Goal: Information Seeking & Learning: Learn about a topic

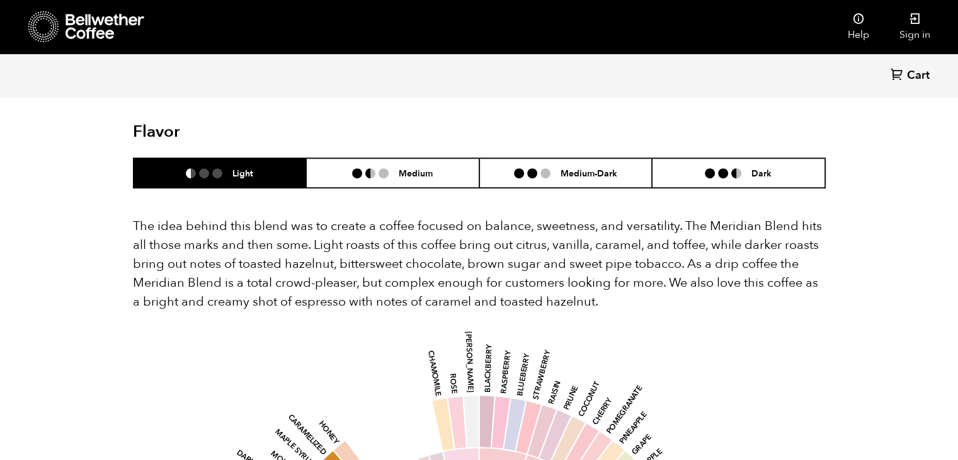
scroll to position [756, 0]
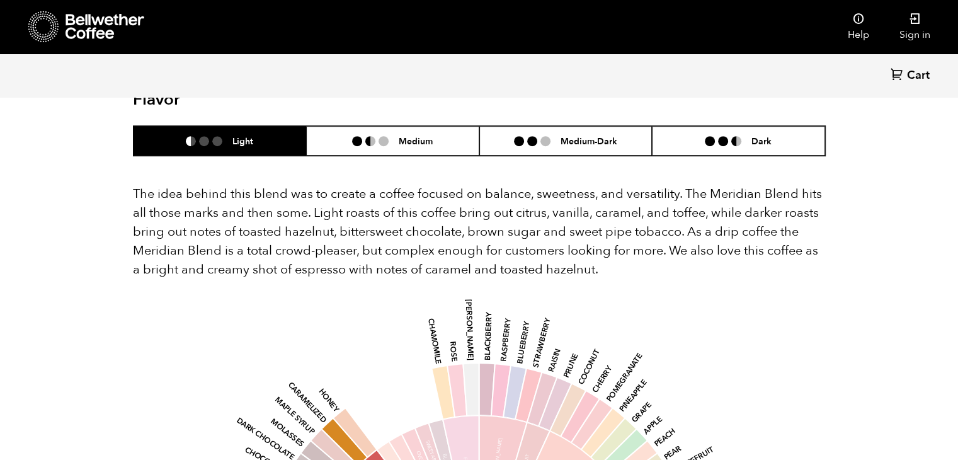
drag, startPoint x: 134, startPoint y: 158, endPoint x: 610, endPoint y: 238, distance: 483.6
click at [610, 238] on p "The idea behind this blend was to create a coffee focused on balance, sweetness…" at bounding box center [479, 232] width 693 height 94
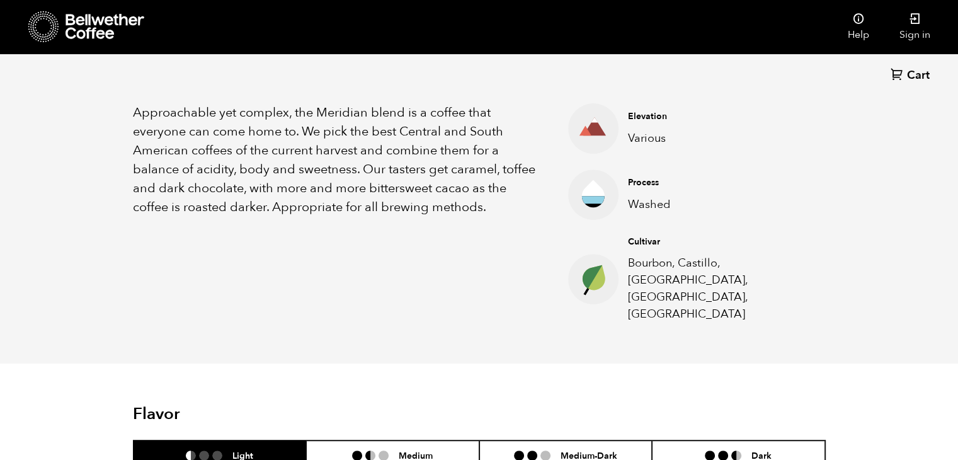
scroll to position [630, 0]
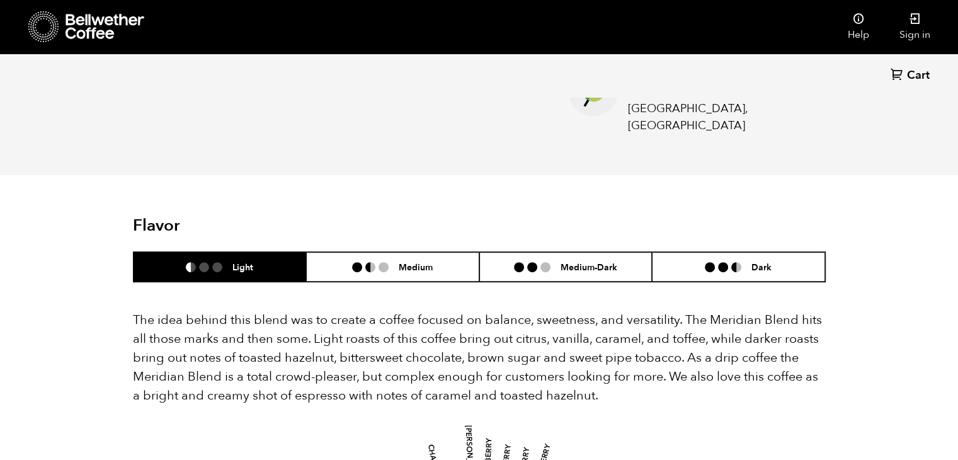
drag, startPoint x: 121, startPoint y: 283, endPoint x: 777, endPoint y: 355, distance: 659.7
copy p "The idea behind this blend was to create a coffee focused on balance, sweetness…"
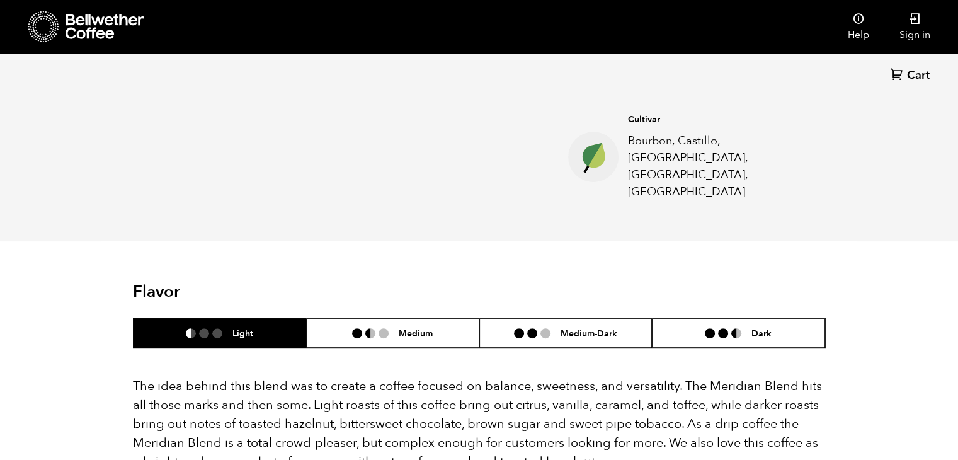
scroll to position [756, 0]
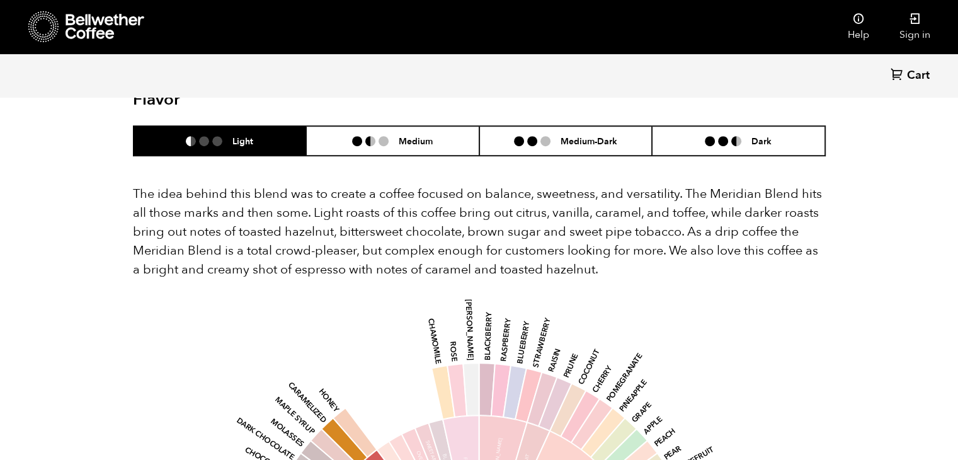
copy p "The idea behind this blend was to create a coffee focused on balance, sweetness…"
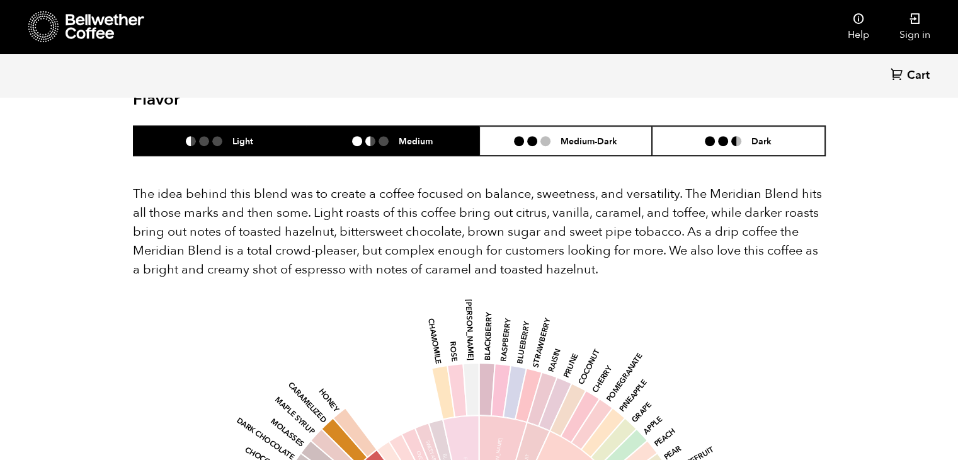
click at [408, 126] on li "Medium" at bounding box center [392, 141] width 173 height 30
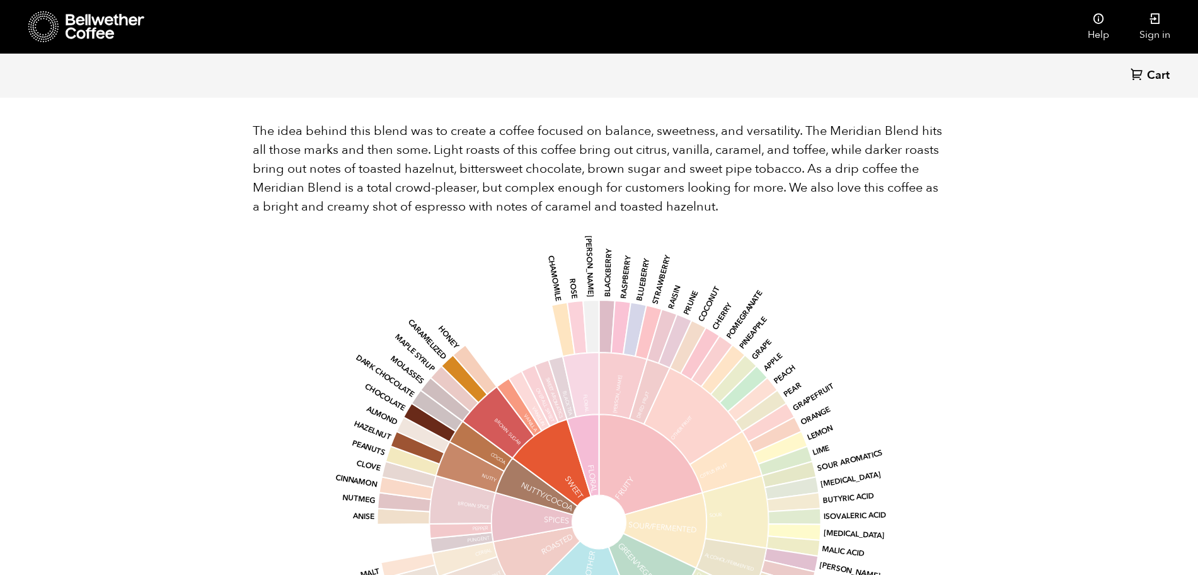
scroll to position [0, 0]
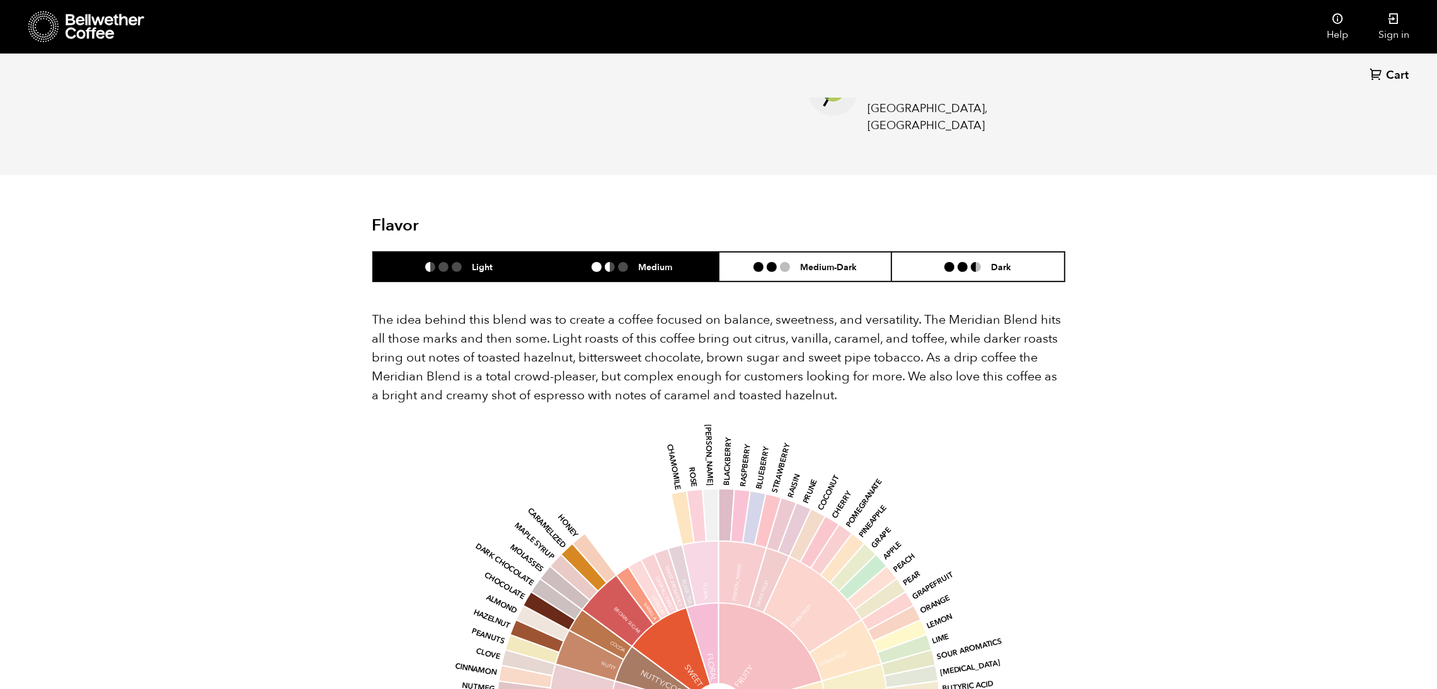
click at [455, 252] on li "Light" at bounding box center [459, 267] width 173 height 30
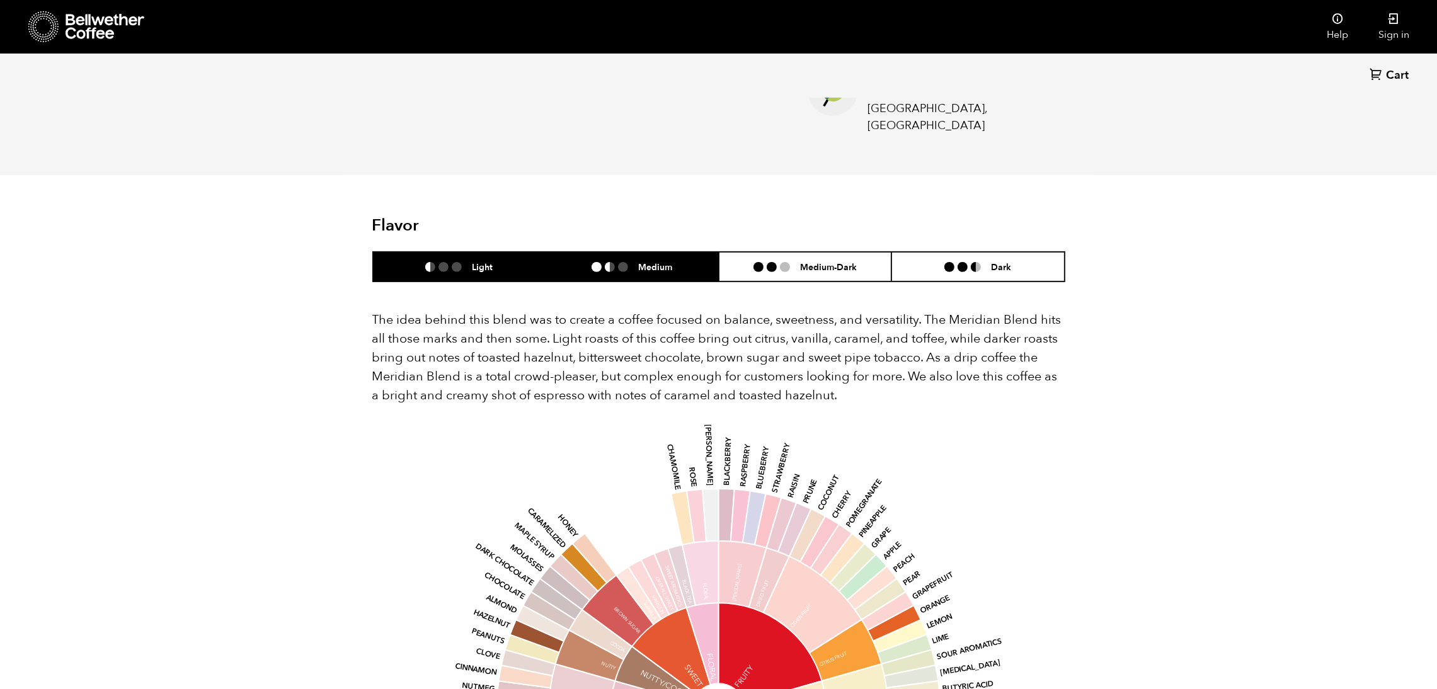
click at [579, 252] on li "Medium" at bounding box center [632, 267] width 173 height 30
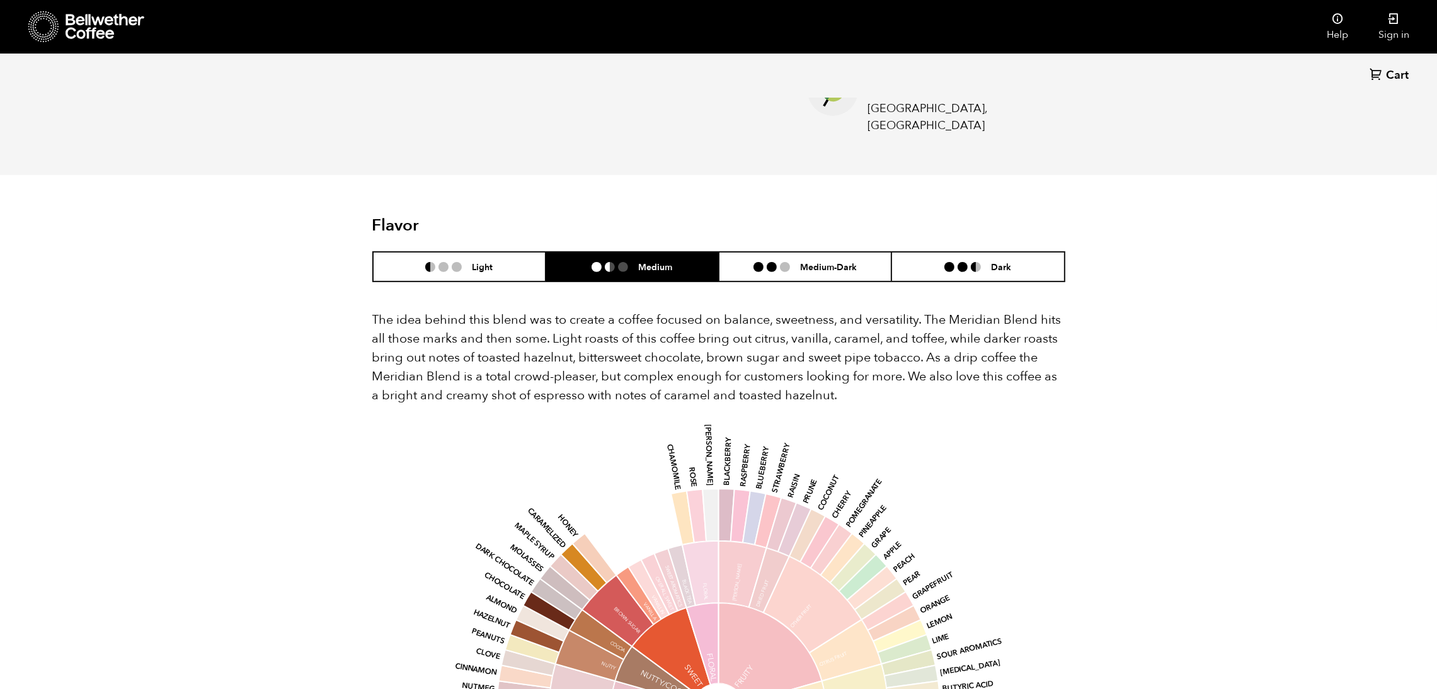
click at [820, 282] on div "The idea behind this blend was to create a coffee focused on balance, sweetness…" at bounding box center [718, 630] width 693 height 696
click at [827, 252] on li "Medium-Dark" at bounding box center [805, 267] width 173 height 30
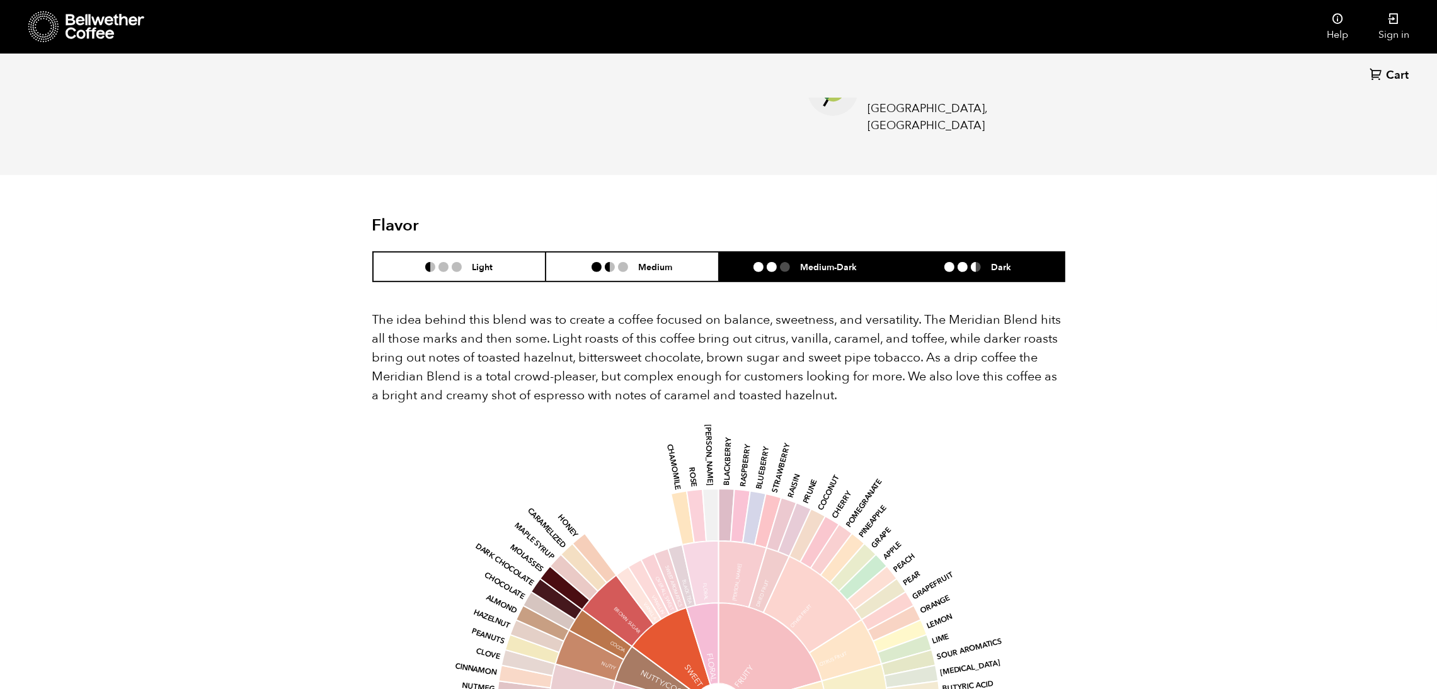
click at [931, 252] on li "Dark" at bounding box center [977, 267] width 173 height 30
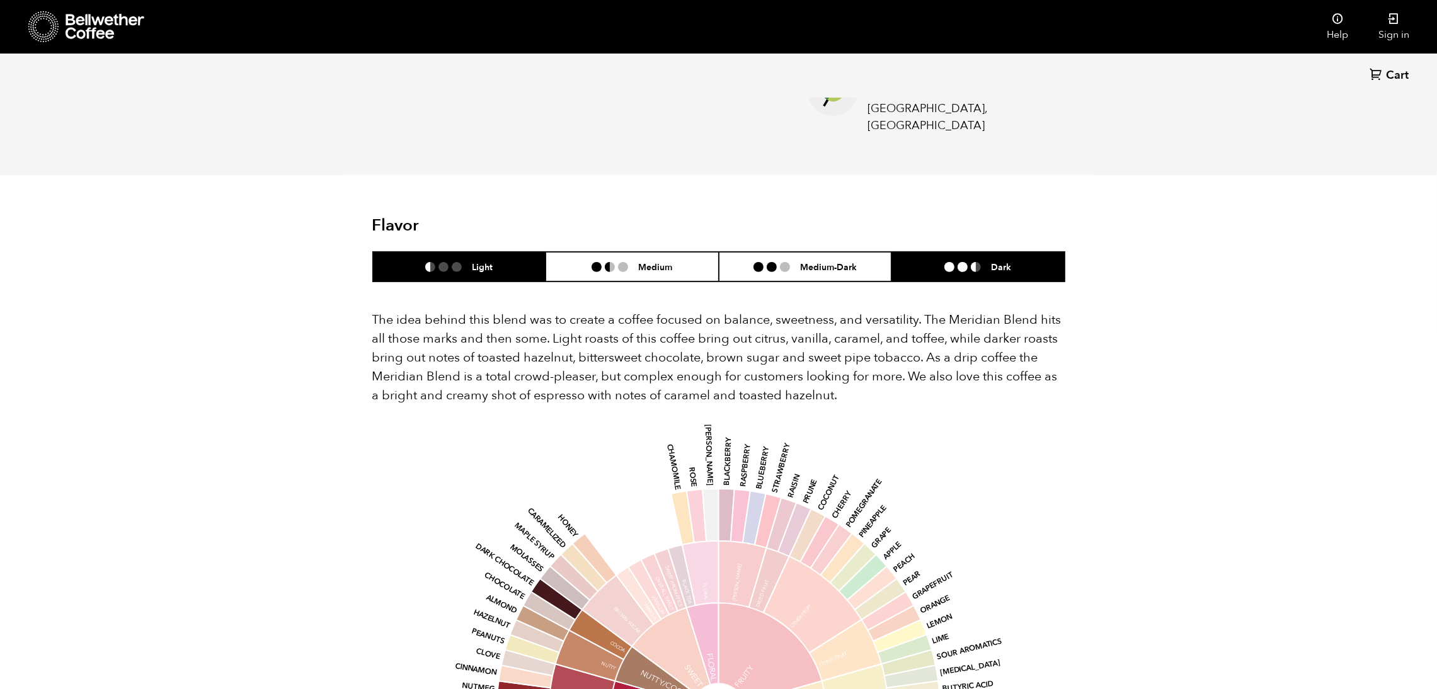
click at [473, 261] on h6 "Light" at bounding box center [482, 266] width 21 height 11
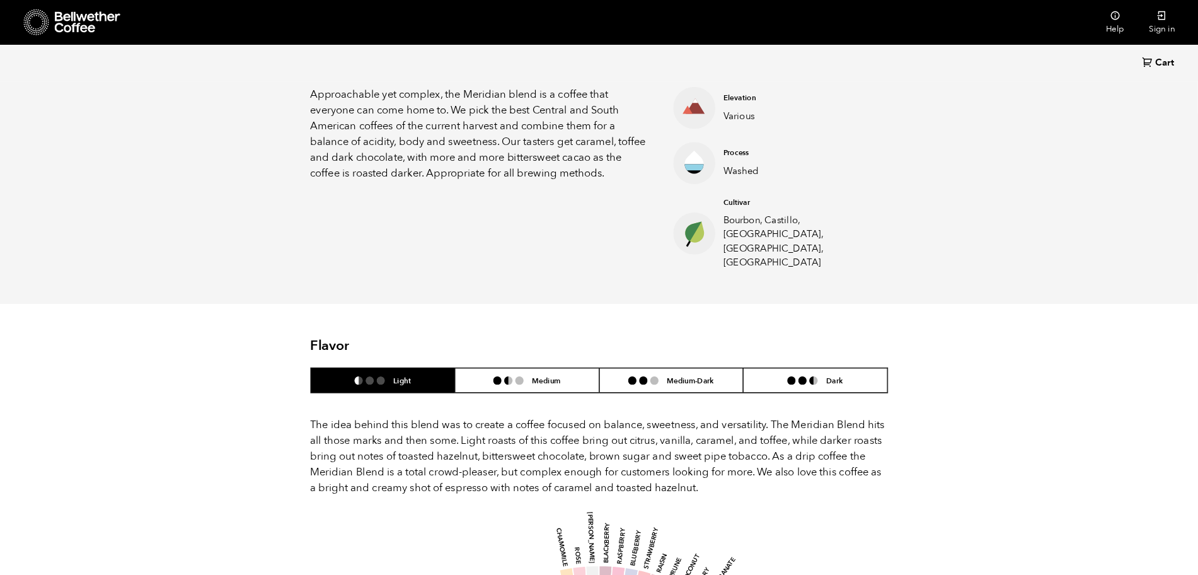
scroll to position [548, 671]
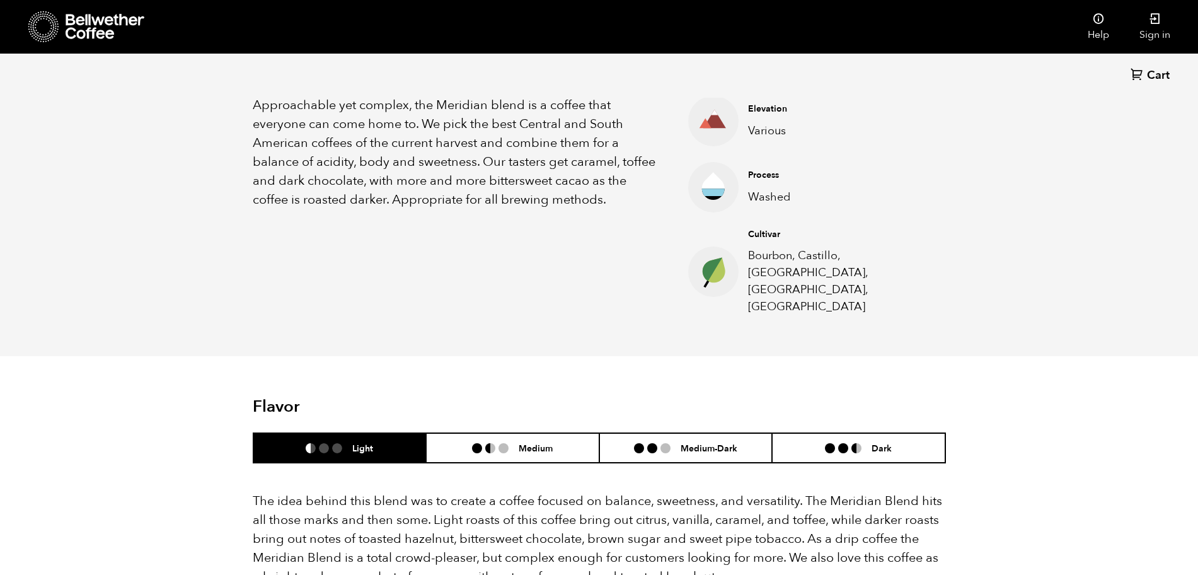
scroll to position [472, 0]
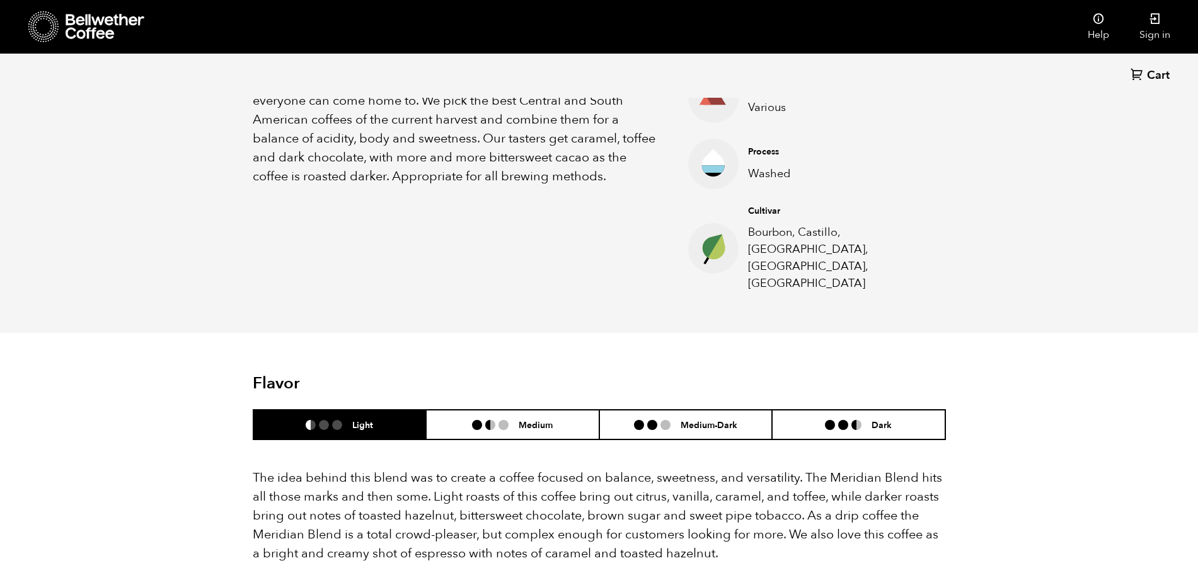
click at [958, 339] on div "Back Cart (0) Item 4 of 4 Arrow Left Arrow Right item 0 item 1 item 2 item 3 It…" at bounding box center [599, 575] width 1198 height 1944
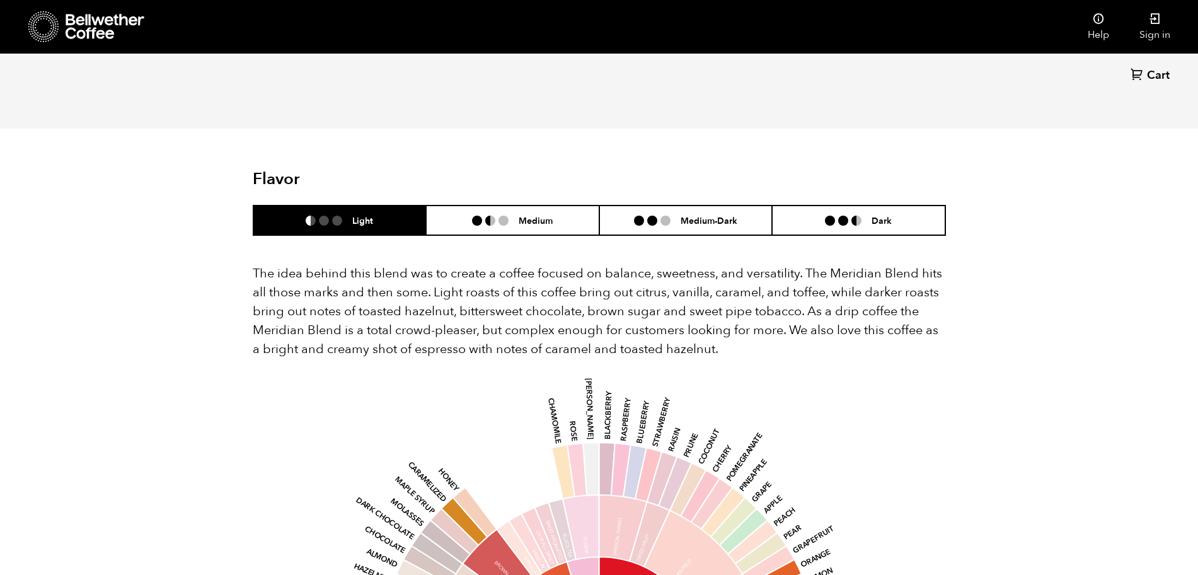
scroll to position [630, 0]
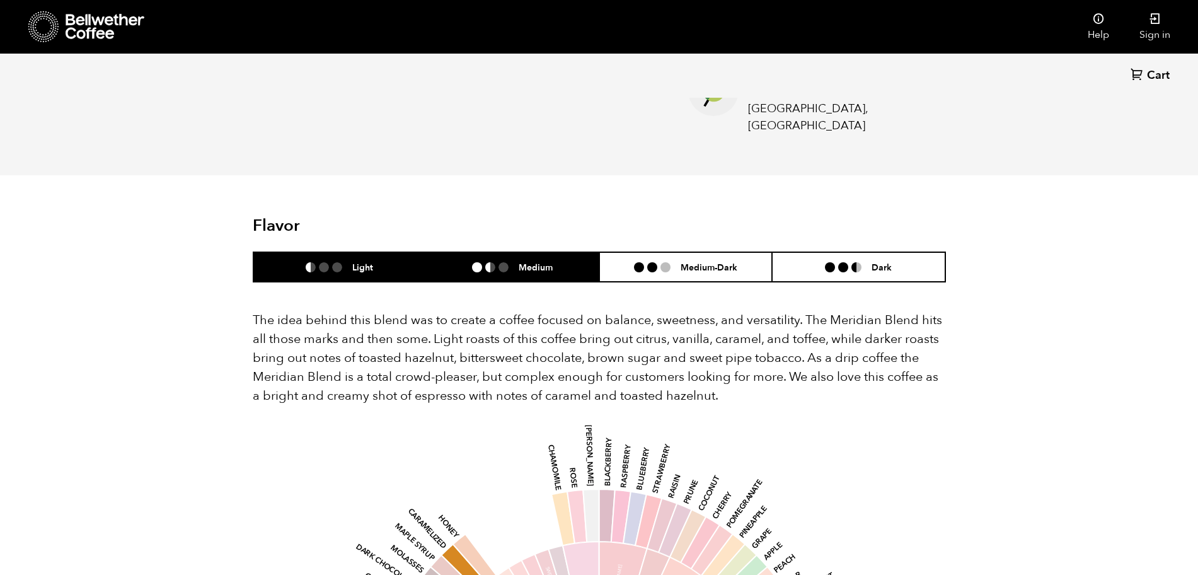
click at [508, 262] on li at bounding box center [503, 267] width 10 height 10
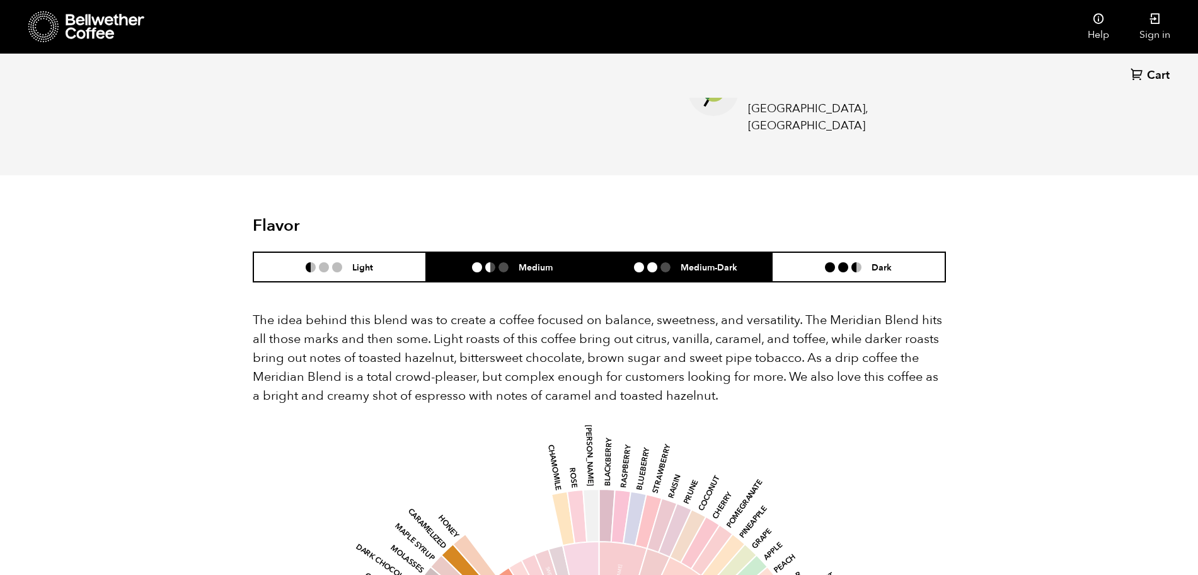
click at [644, 262] on ul at bounding box center [657, 267] width 47 height 10
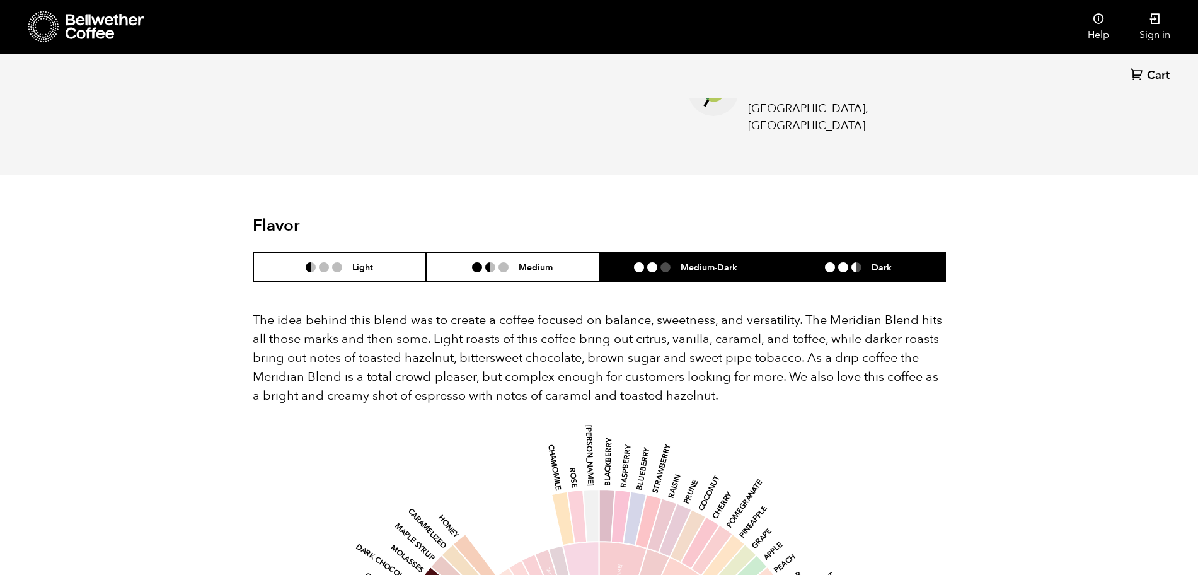
click at [805, 252] on li "Dark" at bounding box center [858, 267] width 173 height 30
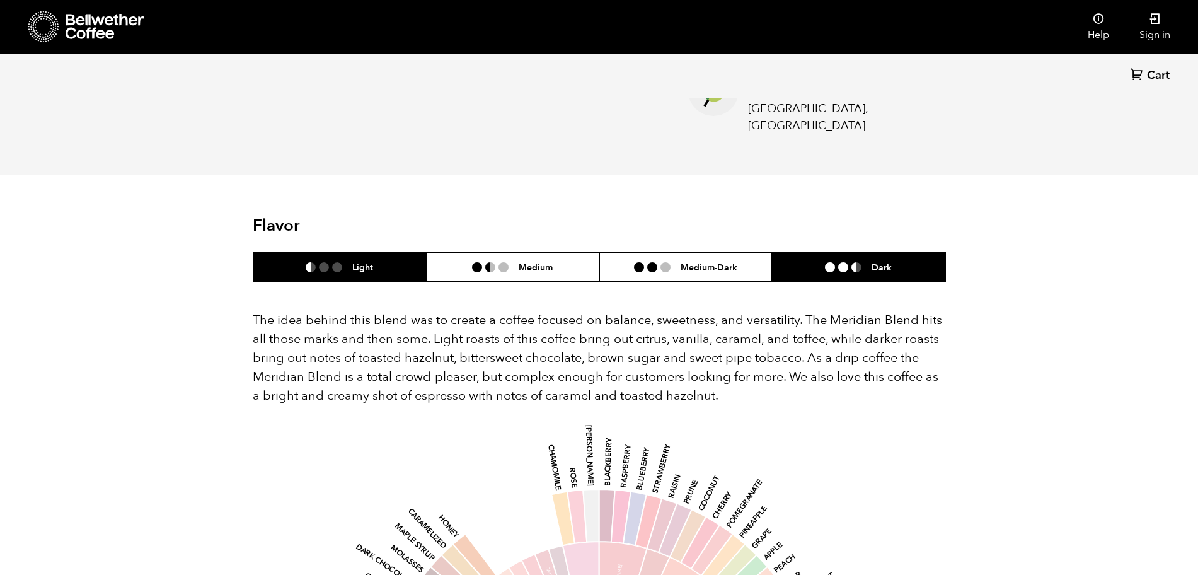
click at [379, 252] on li "Light" at bounding box center [339, 267] width 173 height 30
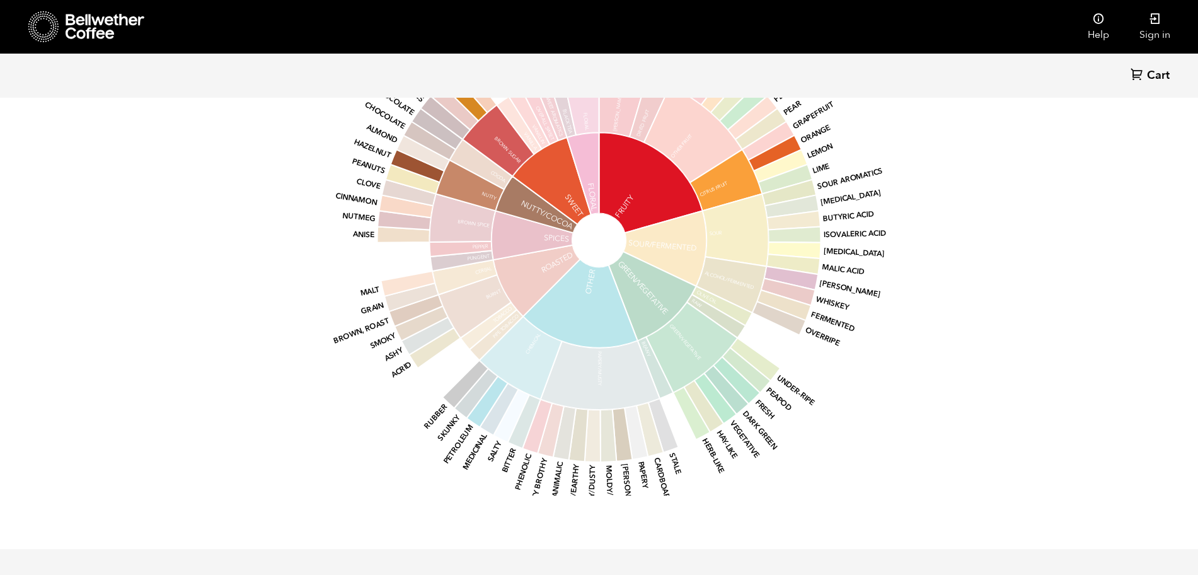
scroll to position [1102, 0]
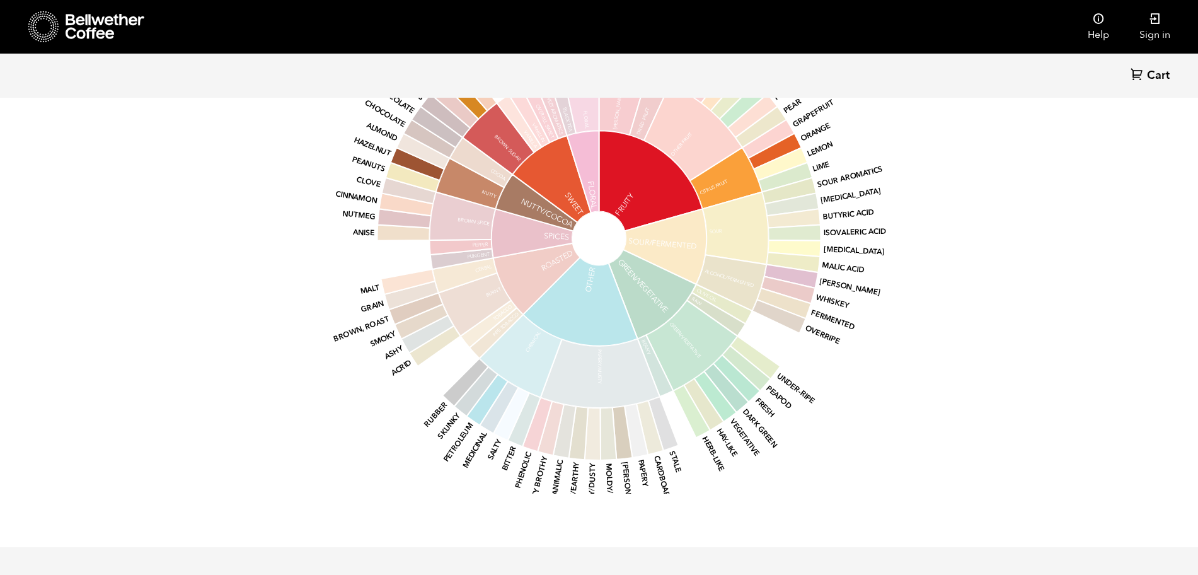
click at [530, 249] on icon at bounding box center [536, 278] width 87 height 71
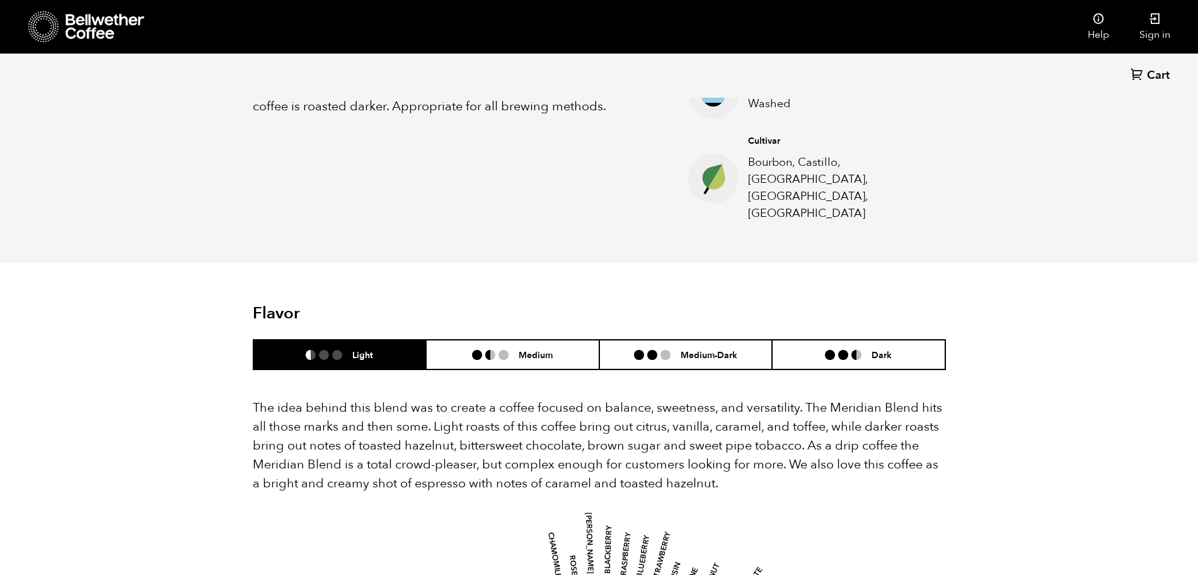
scroll to position [544, 0]
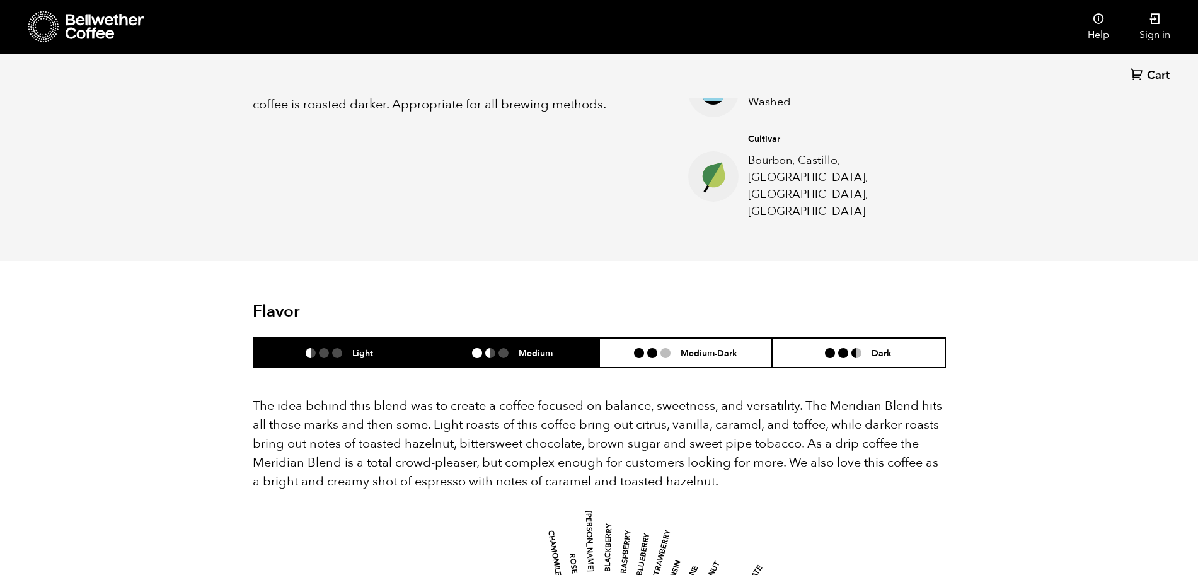
click at [523, 347] on h6 "Medium" at bounding box center [535, 352] width 34 height 11
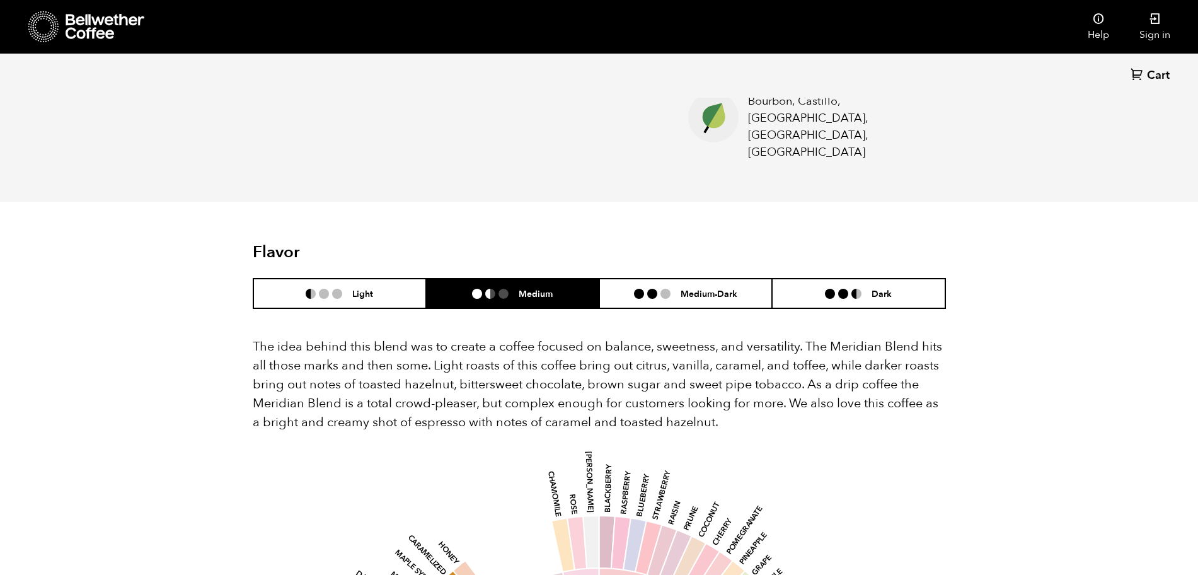
scroll to position [623, 0]
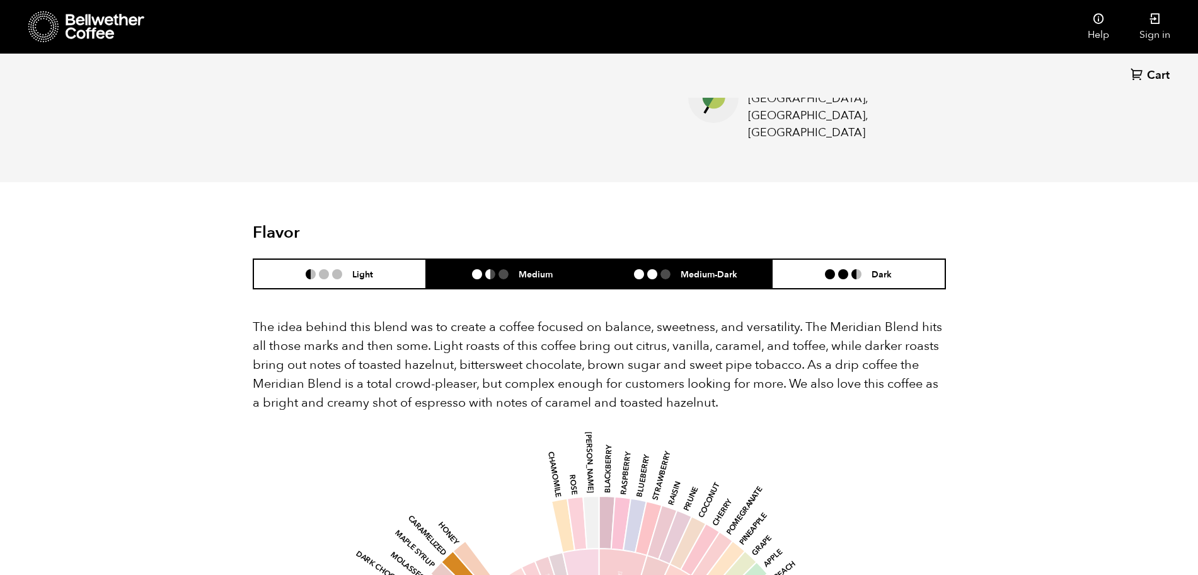
click at [640, 269] on li at bounding box center [639, 274] width 10 height 10
click at [553, 268] on h6 "Medium" at bounding box center [535, 273] width 34 height 11
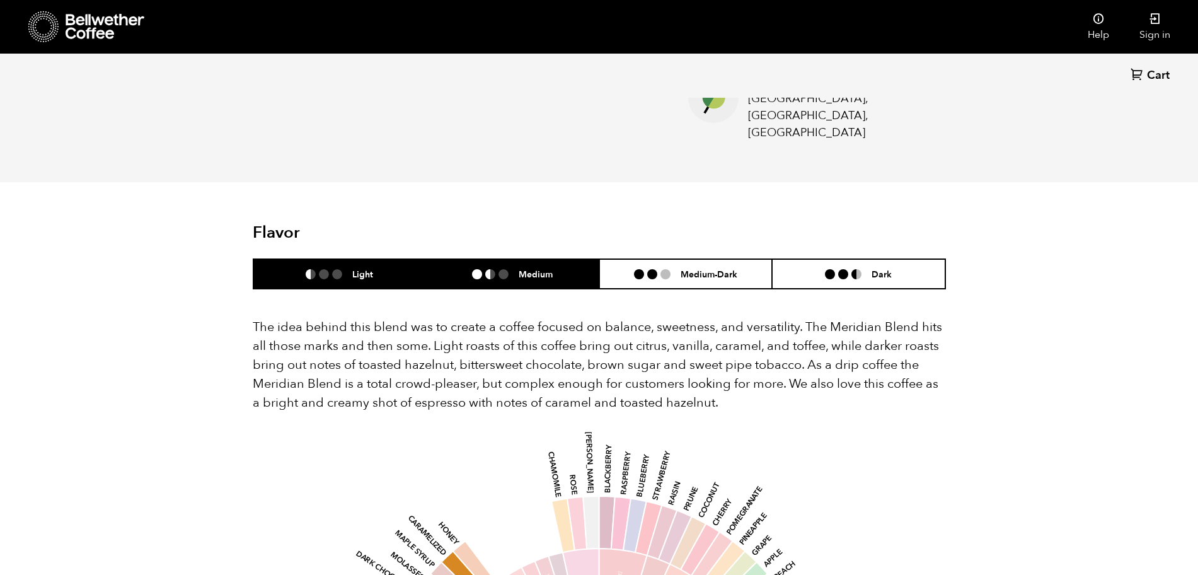
click at [369, 268] on h6 "Light" at bounding box center [362, 273] width 21 height 11
click at [462, 259] on li "Medium" at bounding box center [512, 274] width 173 height 30
click at [309, 269] on li at bounding box center [311, 274] width 10 height 10
click at [455, 259] on li "Medium" at bounding box center [512, 274] width 173 height 30
click at [377, 259] on li "Light" at bounding box center [339, 274] width 173 height 30
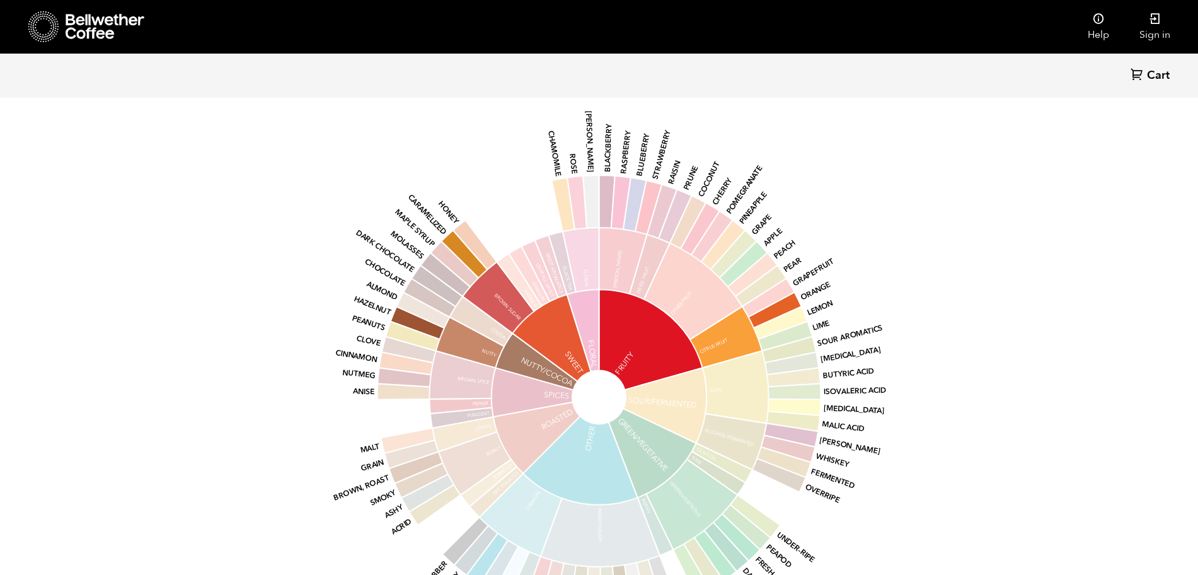
scroll to position [945, 0]
drag, startPoint x: 556, startPoint y: 260, endPoint x: 346, endPoint y: 243, distance: 209.8
drag, startPoint x: 346, startPoint y: 243, endPoint x: 320, endPoint y: 141, distance: 105.4
click at [320, 141] on icon "base Fruity Sour/Fermented Green/Vegetative Other Roasted Spices Nutty/Cocoa Sw…" at bounding box center [599, 395] width 658 height 535
drag, startPoint x: 342, startPoint y: 153, endPoint x: 1067, endPoint y: 286, distance: 737.2
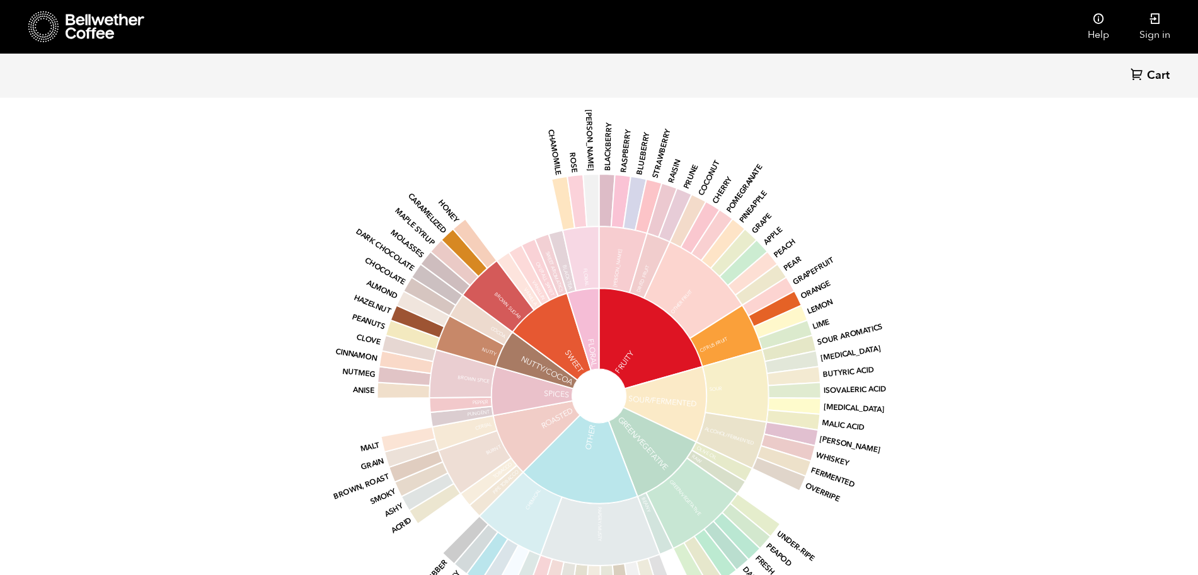
click at [958, 286] on div "Back Cart (0) Item 4 of 4 Arrow Left Arrow Right item 0 item 1 item 2 item 3 It…" at bounding box center [599, 103] width 1198 height 1944
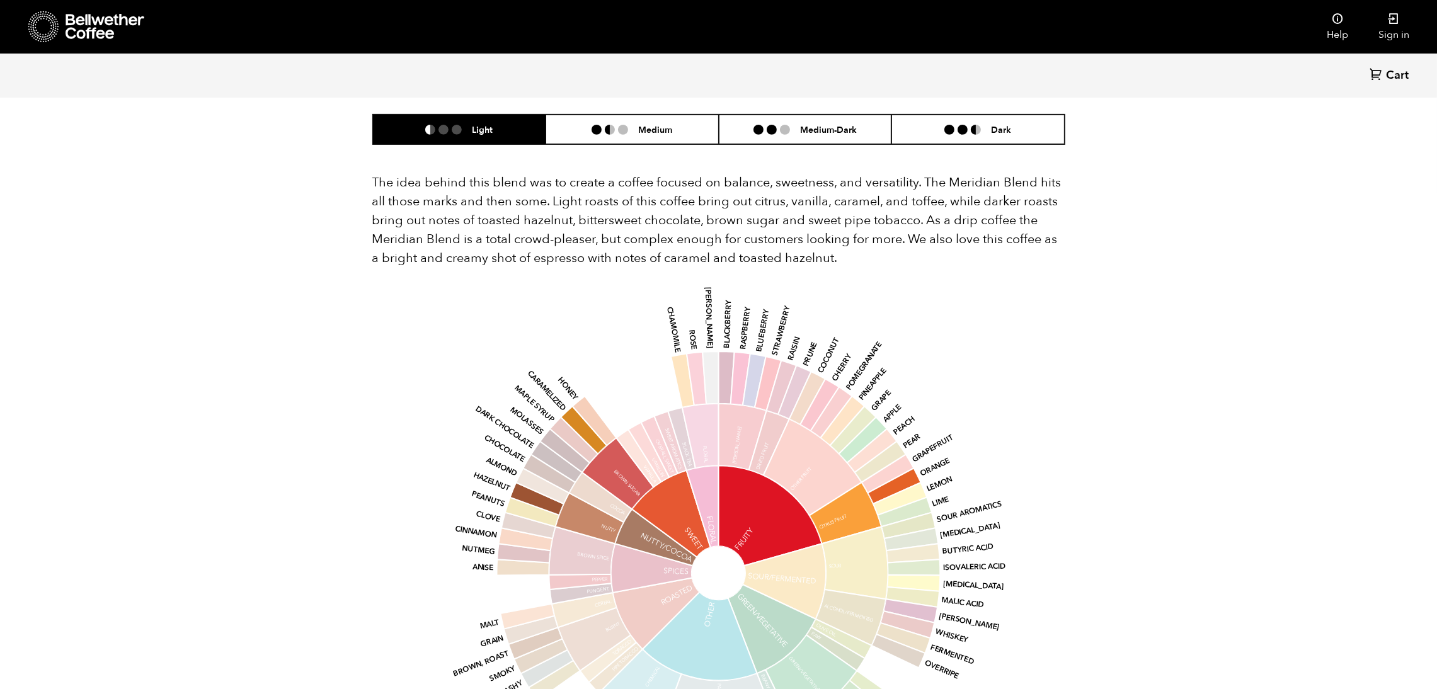
scroll to position [764, 0]
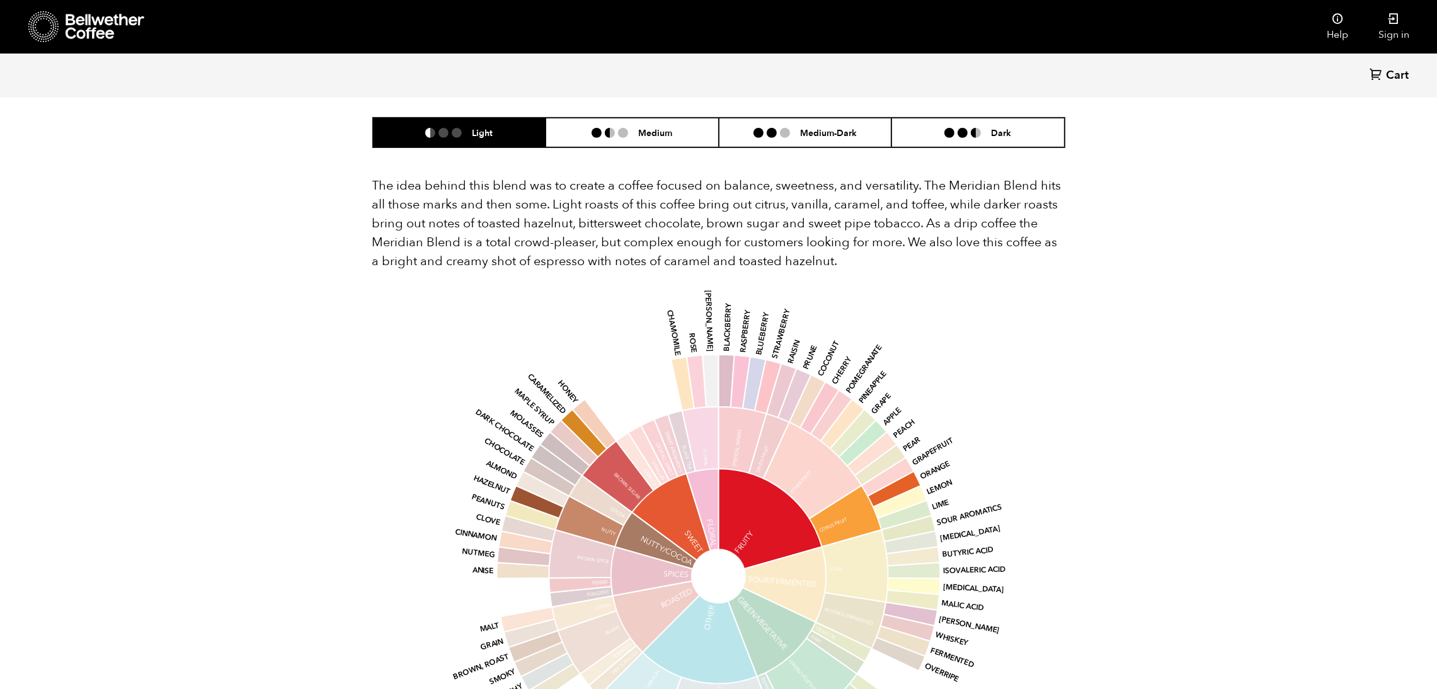
drag, startPoint x: 357, startPoint y: 137, endPoint x: 886, endPoint y: 228, distance: 536.9
click at [886, 228] on section "Flavor Light Medium Medium-Dark Dark The idea behind this blend was to create a…" at bounding box center [719, 463] width 756 height 844
copy p "The idea behind this blend was to create a coffee focused on balance, sweetness…"
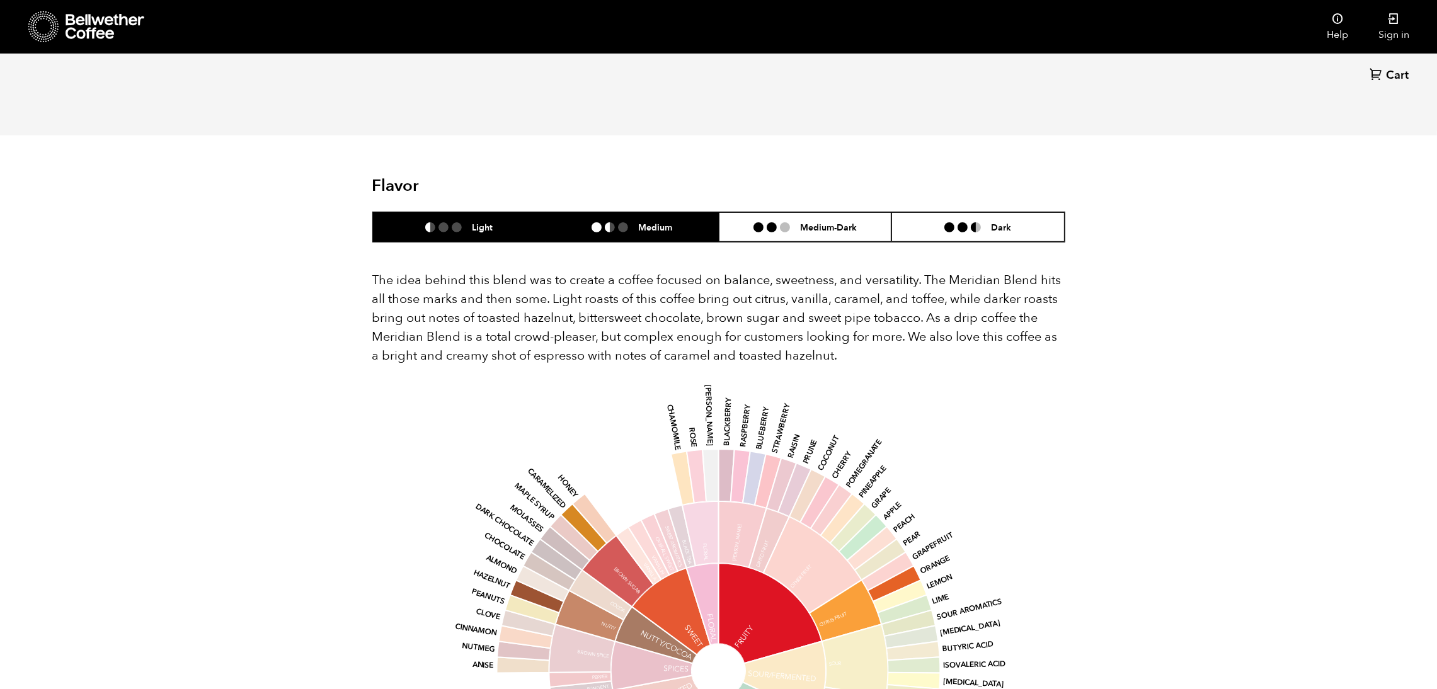
click at [600, 222] on li at bounding box center [597, 227] width 10 height 10
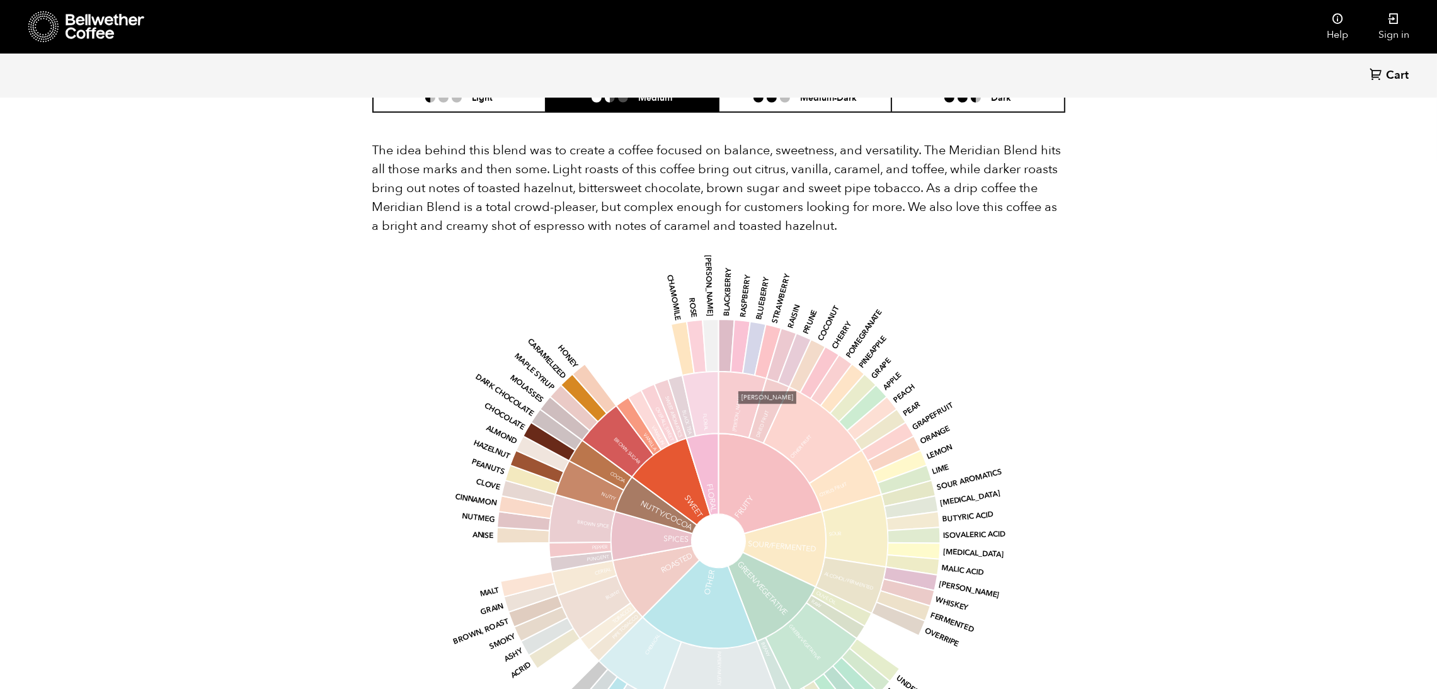
scroll to position [670, 0]
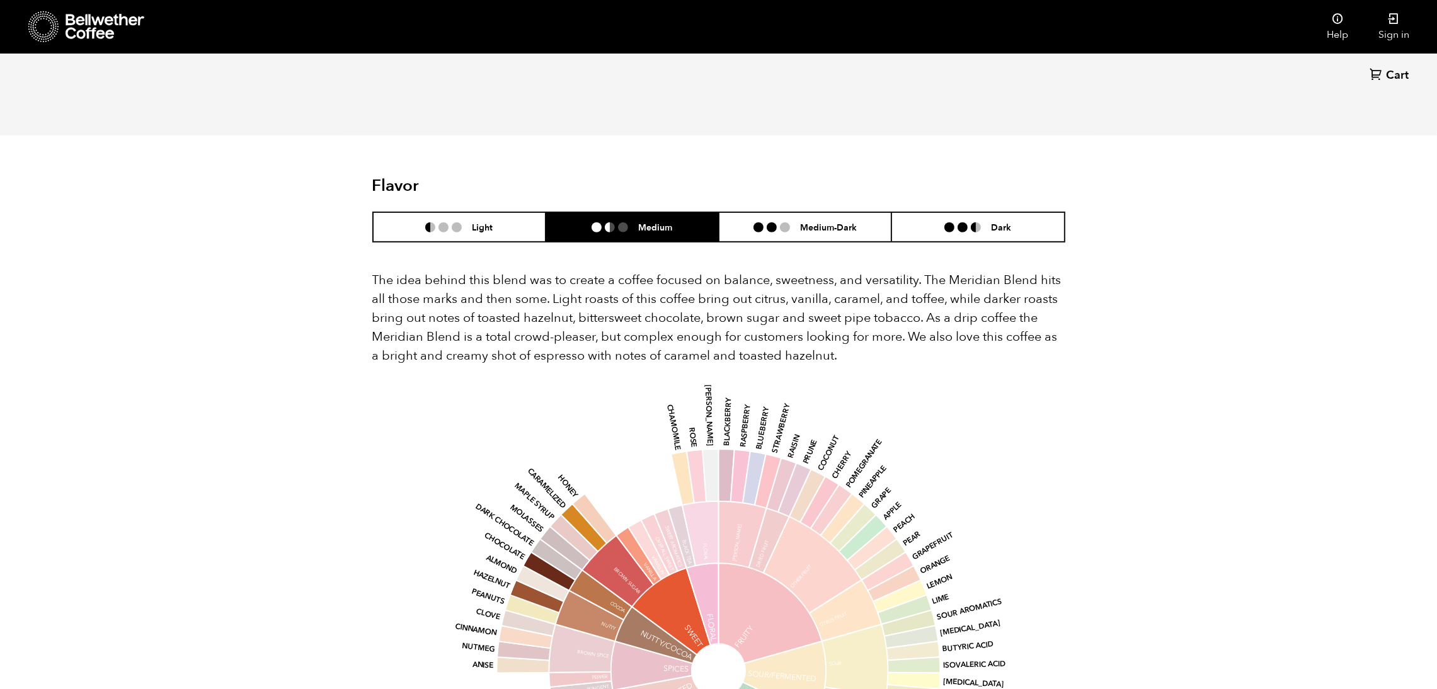
click at [403, 271] on p "The idea behind this blend was to create a coffee focused on balance, sweetness…" at bounding box center [718, 318] width 693 height 94
drag, startPoint x: 370, startPoint y: 247, endPoint x: 942, endPoint y: 324, distance: 577.9
click at [942, 324] on section "Flavor Light Medium Medium-Dark Dark The idea behind this blend was to create a…" at bounding box center [719, 557] width 756 height 844
copy p "The idea behind this blend was to create a coffee focused on balance, sweetness…"
click at [808, 222] on h6 "Medium-Dark" at bounding box center [828, 227] width 57 height 11
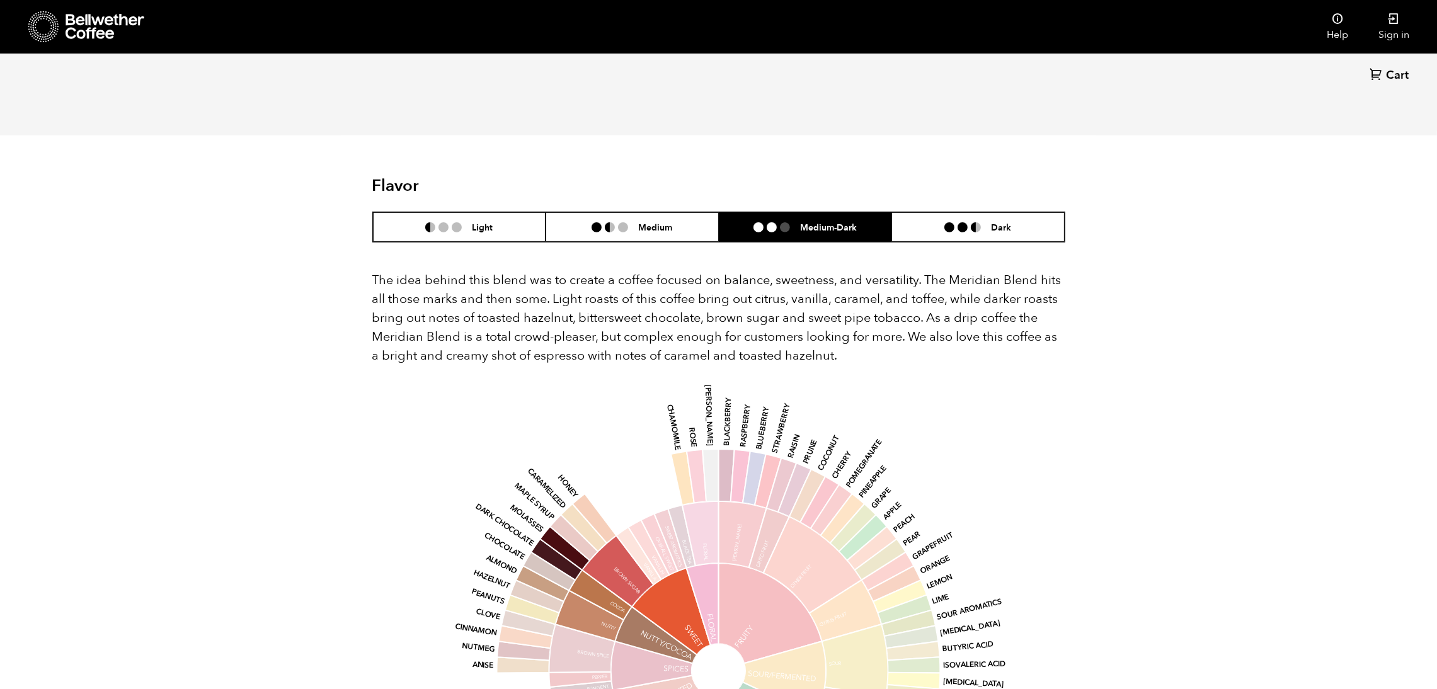
drag, startPoint x: 376, startPoint y: 246, endPoint x: 995, endPoint y: 322, distance: 623.3
click at [958, 322] on p "The idea behind this blend was to create a coffee focused on balance, sweetness…" at bounding box center [718, 318] width 693 height 94
copy p "The idea behind this blend was to create a coffee focused on balance, sweetness…"
click at [958, 243] on div "The idea behind this blend was to create a coffee focused on balance, sweetness…" at bounding box center [718, 591] width 693 height 696
click at [958, 212] on li "Dark" at bounding box center [977, 227] width 173 height 30
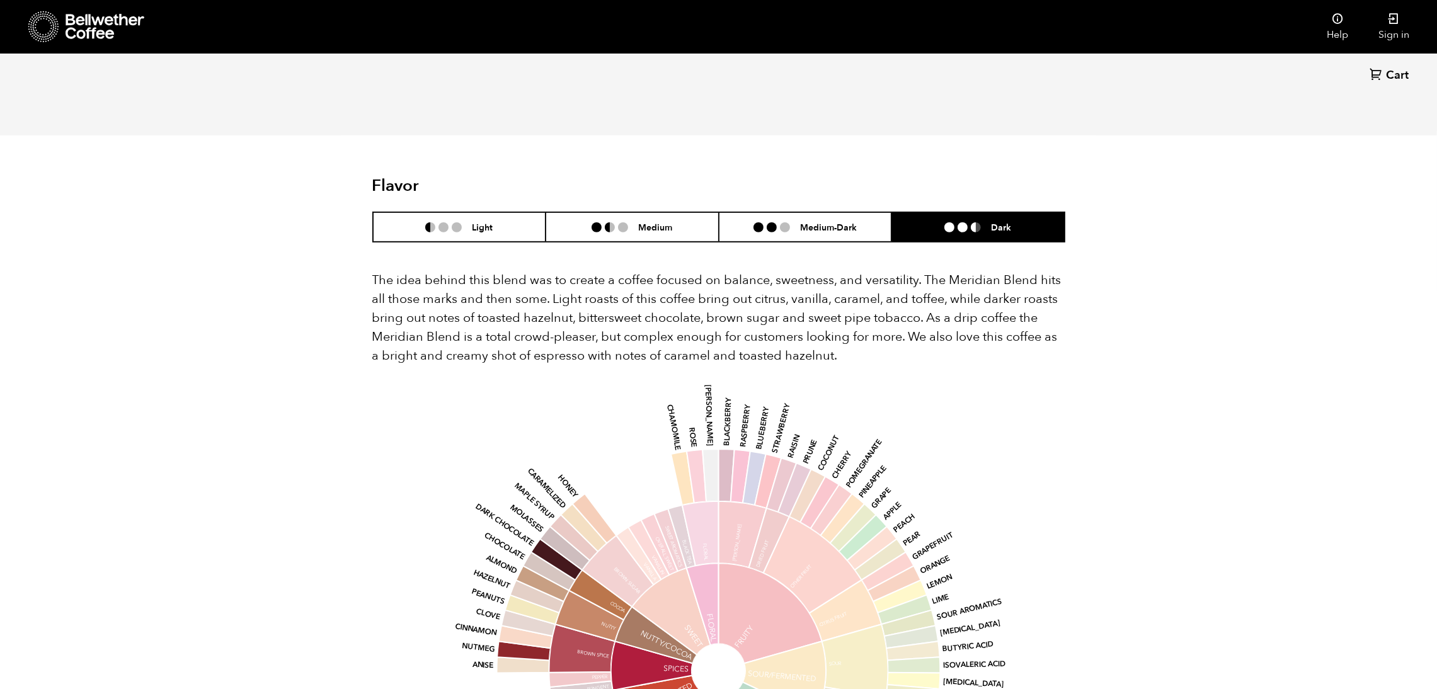
drag, startPoint x: 864, startPoint y: 323, endPoint x: 347, endPoint y: 239, distance: 523.4
click at [347, 239] on section "Flavor Light Medium Medium-Dark Dark The idea behind this blend was to create a…" at bounding box center [719, 557] width 756 height 844
copy p "The idea behind this blend was to create a coffee focused on balance, sweetness…"
click at [599, 222] on li at bounding box center [597, 227] width 10 height 10
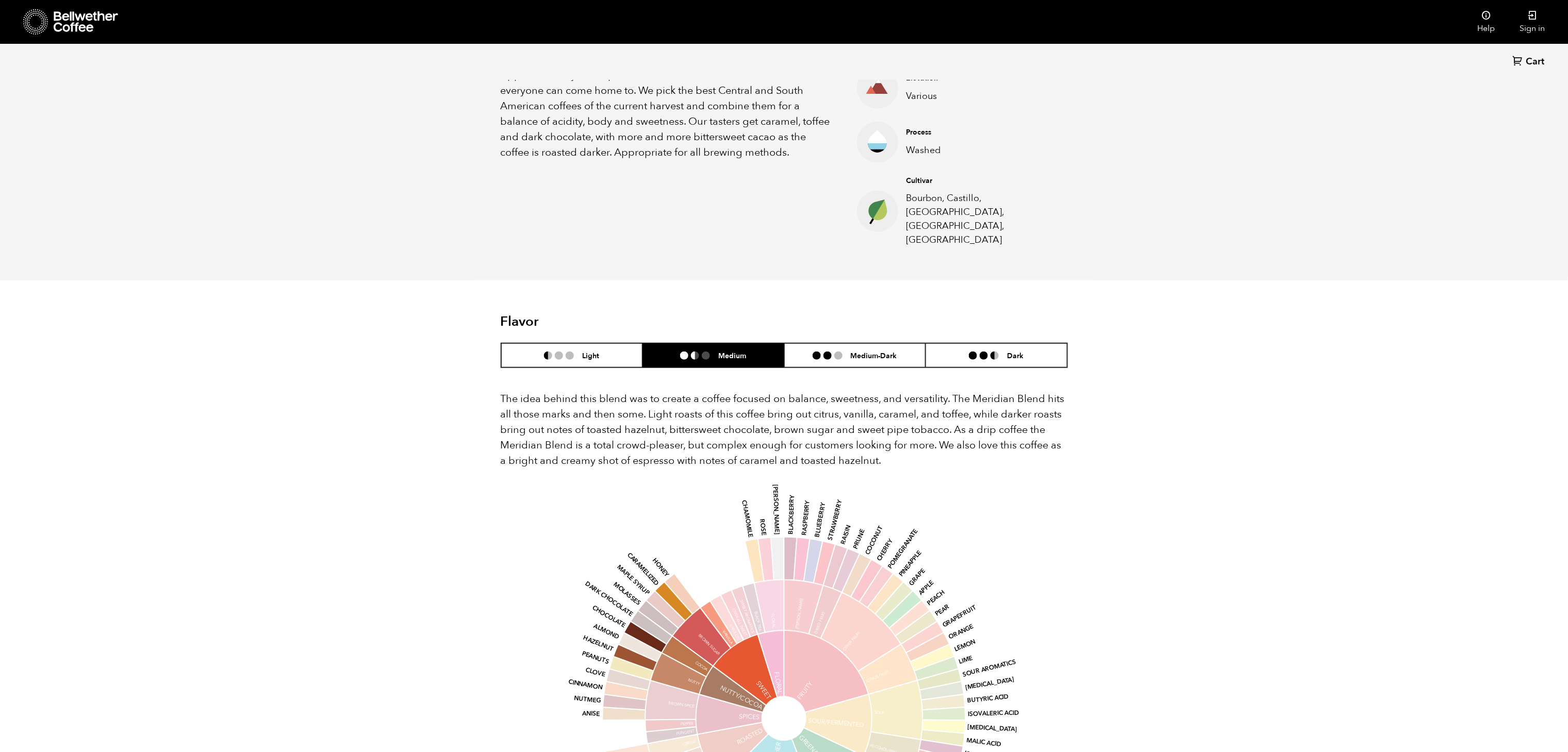
scroll to position [522, 0]
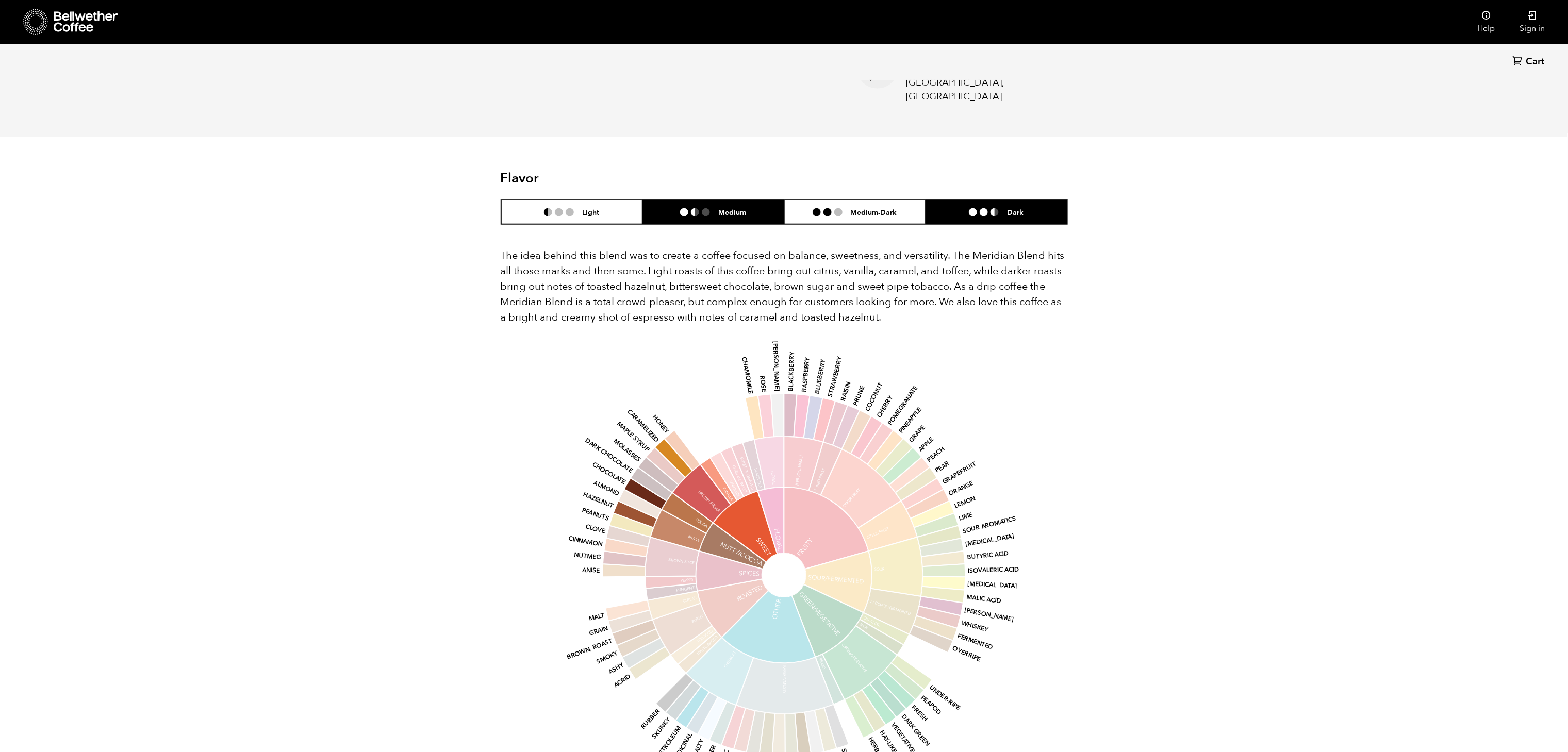
click at [784, 209] on li at bounding box center [994, 213] width 8 height 8
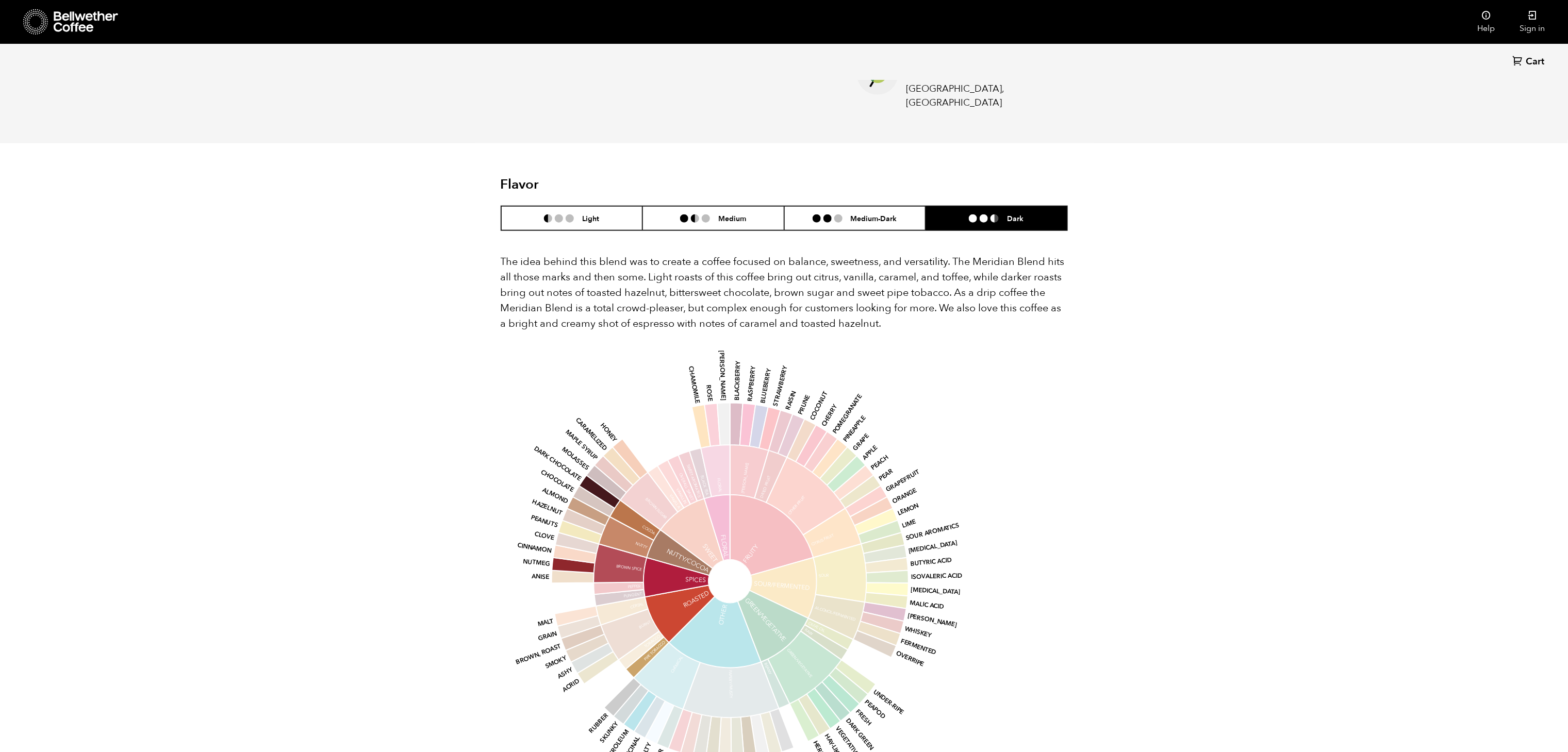
scroll to position [51102, 51115]
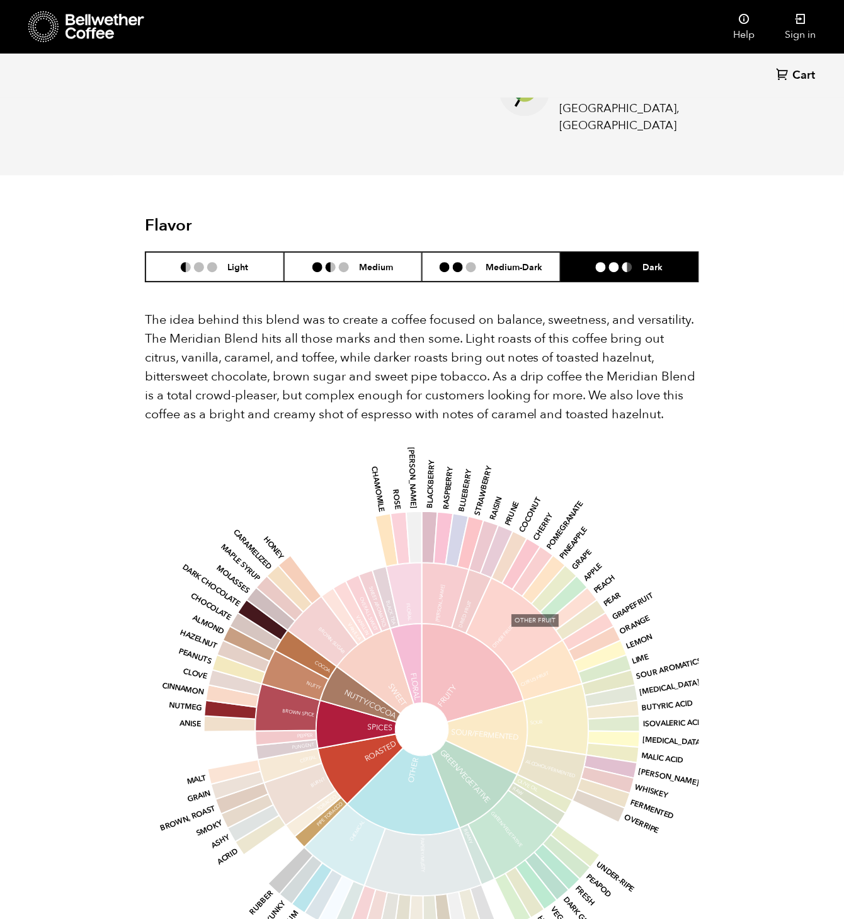
click at [508, 459] on icon at bounding box center [514, 625] width 96 height 95
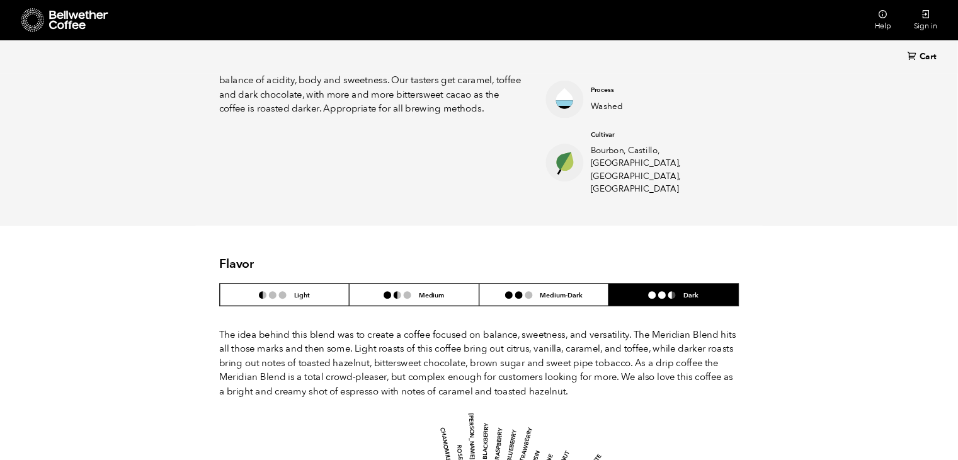
scroll to position [547, 671]
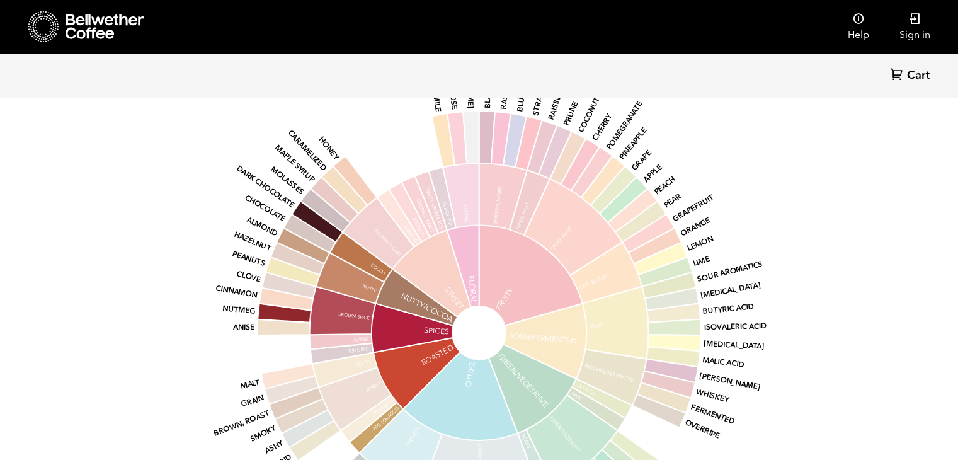
click at [854, 132] on section "Flavor Light Medium Medium-Dark Dark The idea behind this blend was to create a…" at bounding box center [479, 219] width 756 height 844
